Goal: Transaction & Acquisition: Purchase product/service

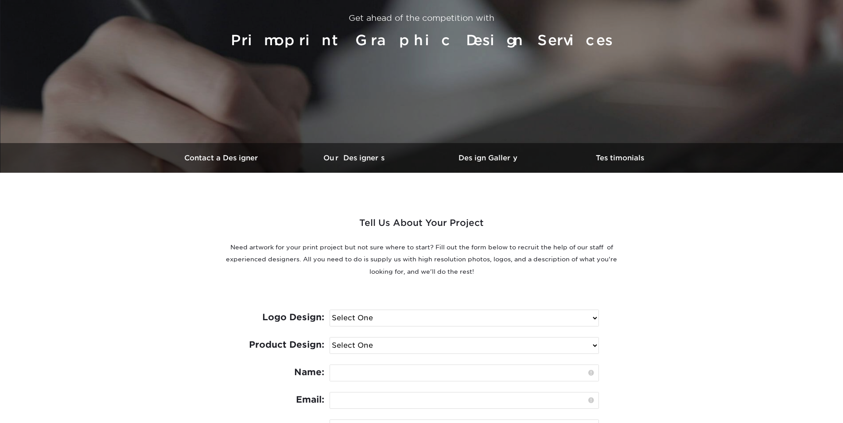
scroll to position [4, 0]
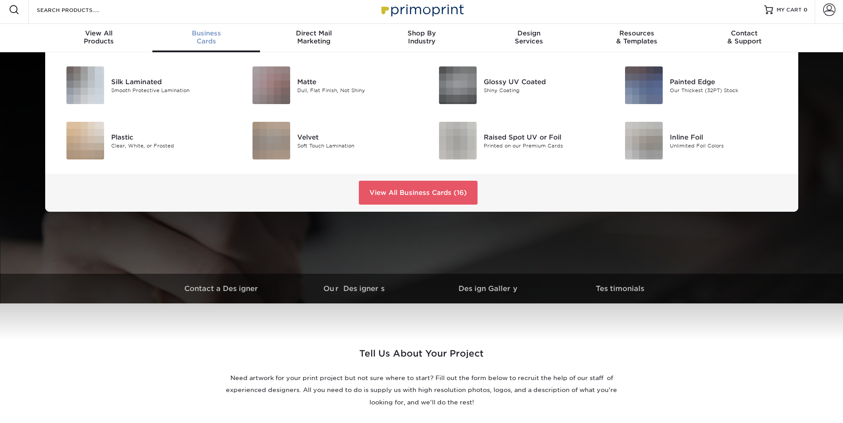
click at [212, 36] on span "Business" at bounding box center [206, 33] width 108 height 8
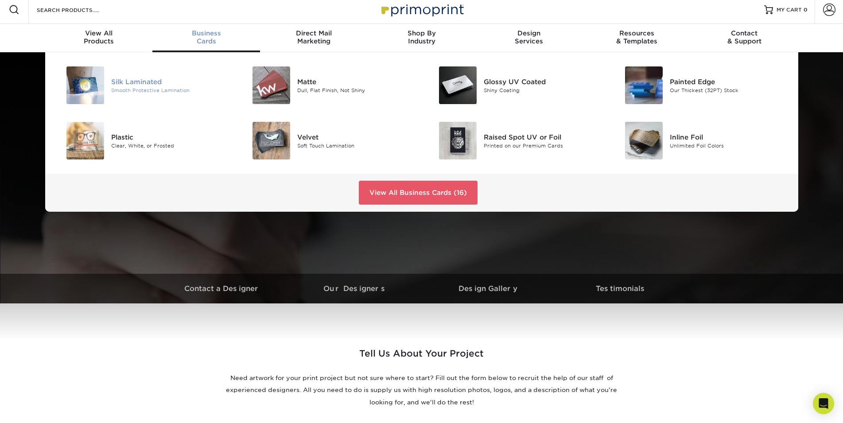
click at [130, 82] on div "Silk Laminated" at bounding box center [169, 82] width 117 height 10
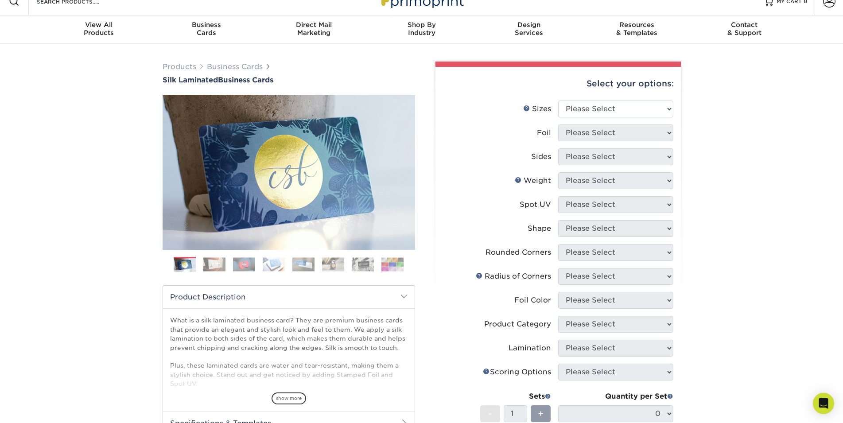
scroll to position [12, 0]
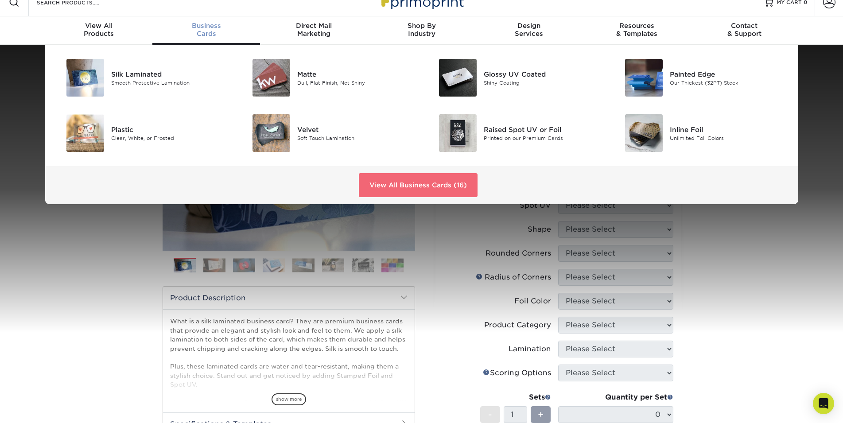
click at [393, 181] on link "View All Business Cards (16)" at bounding box center [418, 185] width 119 height 24
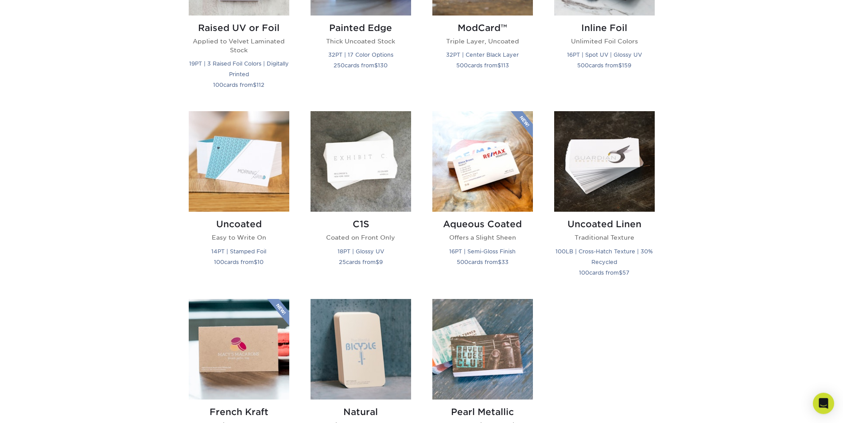
scroll to position [690, 0]
